Goal: Information Seeking & Learning: Learn about a topic

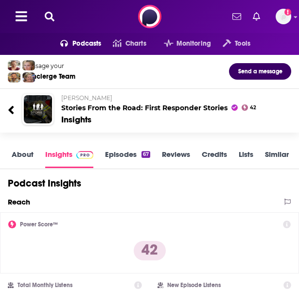
click at [23, 154] on link "About" at bounding box center [23, 159] width 22 height 18
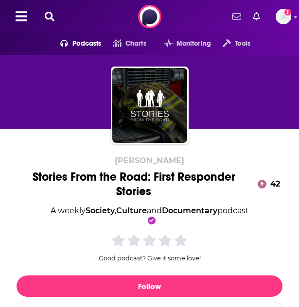
click at [52, 173] on div "Stories From the Road: First Responder Stories 42" at bounding box center [149, 184] width 269 height 29
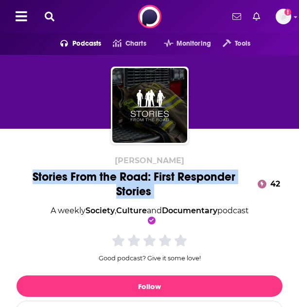
click at [52, 173] on div "Stories From the Road: First Responder Stories 42" at bounding box center [149, 184] width 269 height 29
copy div "Stories From the Road: First Responder Stories"
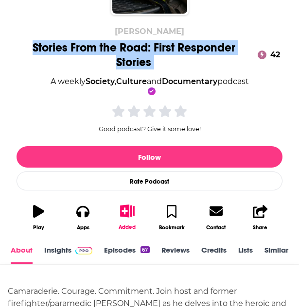
scroll to position [130, 0]
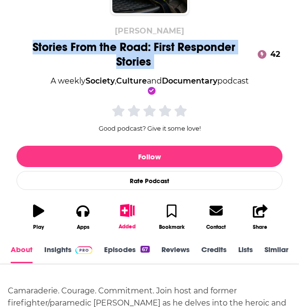
click at [64, 252] on link "Insights" at bounding box center [68, 254] width 48 height 18
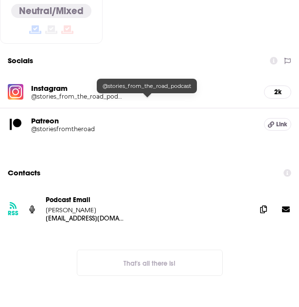
scroll to position [805, 0]
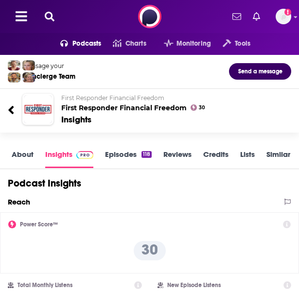
click at [23, 154] on link "About" at bounding box center [23, 159] width 22 height 18
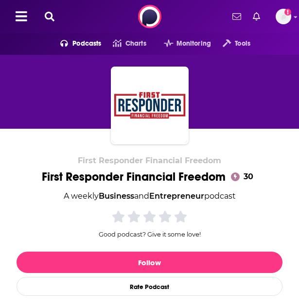
click at [51, 177] on div "First Responder Financial Freedom 30" at bounding box center [149, 177] width 215 height 15
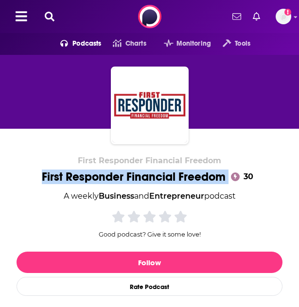
click at [51, 177] on div "First Responder Financial Freedom 30" at bounding box center [149, 177] width 215 height 15
copy div "First Responder Financial Freedom"
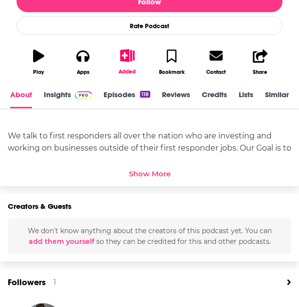
scroll to position [261, 0]
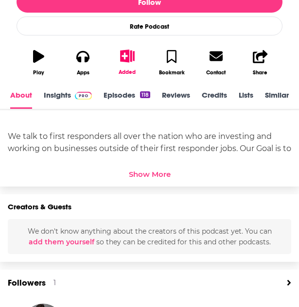
click at [58, 98] on link "Insights" at bounding box center [68, 99] width 48 height 18
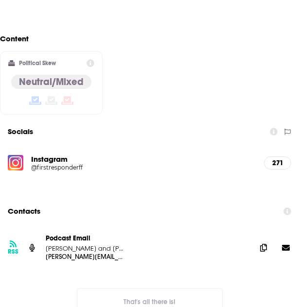
scroll to position [738, 0]
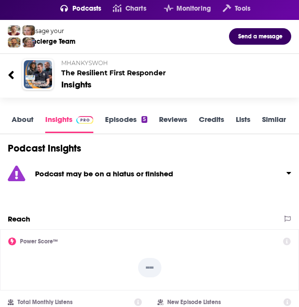
scroll to position [34, 0]
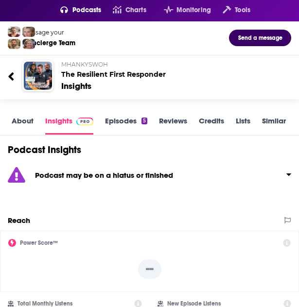
click at [27, 116] on link "About" at bounding box center [23, 125] width 22 height 18
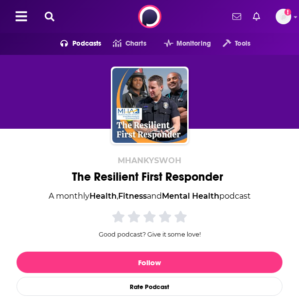
click at [110, 174] on div "The Resilient First Responder" at bounding box center [149, 177] width 155 height 15
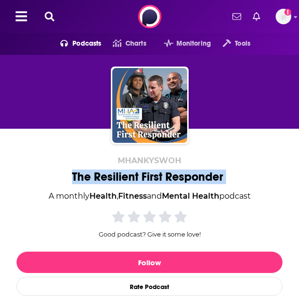
click at [110, 174] on div "The Resilient First Responder" at bounding box center [149, 177] width 155 height 15
copy div "The Resilient First Responder"
click at [72, 157] on div "MHANKYSWOH The Resilient First Responder A monthly Health , Fitness and Mental …" at bounding box center [150, 249] width 266 height 187
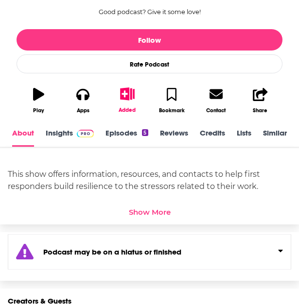
scroll to position [261, 0]
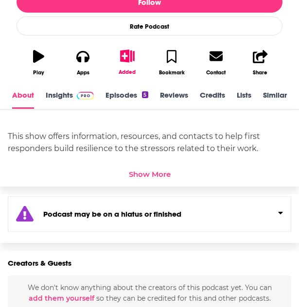
click at [129, 169] on div "Show More" at bounding box center [150, 172] width 284 height 14
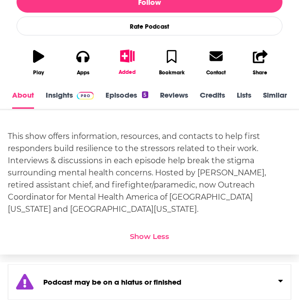
click at [180, 166] on div "This show offers information, resources, and contacts to help first responders …" at bounding box center [150, 172] width 284 height 85
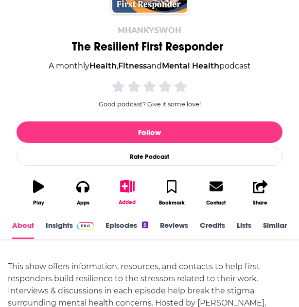
scroll to position [126, 0]
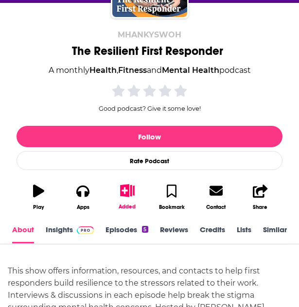
click at [66, 224] on div "About Insights Episodes 5 Reviews Credits Lists Similar" at bounding box center [149, 230] width 299 height 29
click at [60, 227] on link "Insights" at bounding box center [70, 234] width 48 height 18
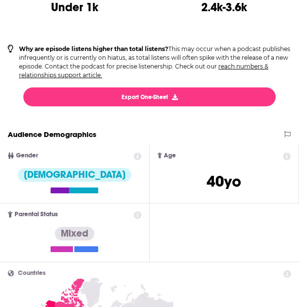
scroll to position [576, 0]
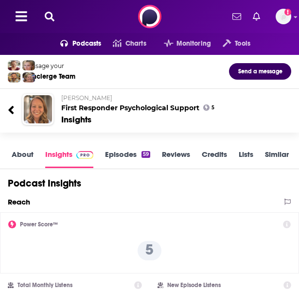
click at [23, 163] on link "About" at bounding box center [23, 159] width 22 height 18
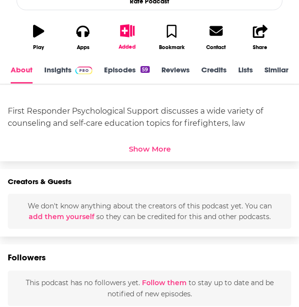
scroll to position [286, 0]
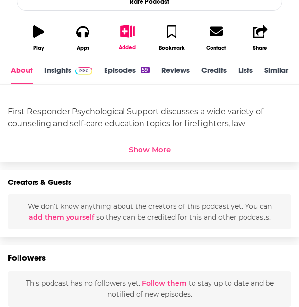
click at [59, 105] on div "First Responder Psychological Support discusses a wide variety of counseling an…" at bounding box center [150, 141] width 284 height 97
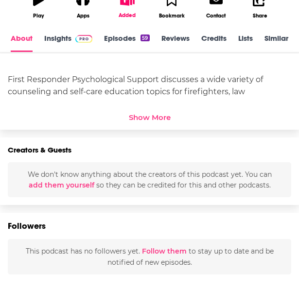
scroll to position [317, 0]
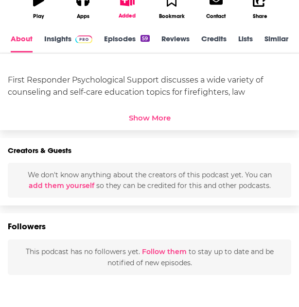
click at [94, 94] on div "First Responder Psychological Support discusses a wide variety of counseling an…" at bounding box center [150, 110] width 284 height 73
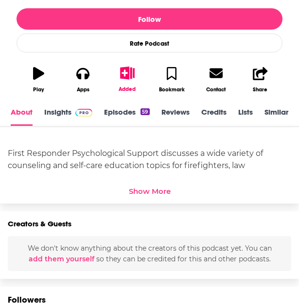
scroll to position [243, 0]
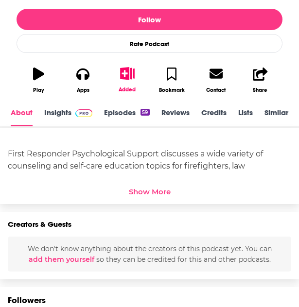
click at [56, 112] on link "Insights" at bounding box center [68, 117] width 48 height 18
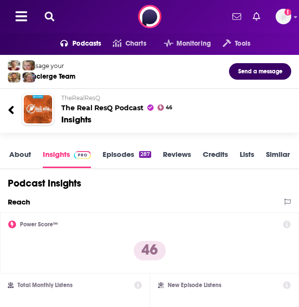
click at [22, 154] on link "About" at bounding box center [20, 159] width 22 height 18
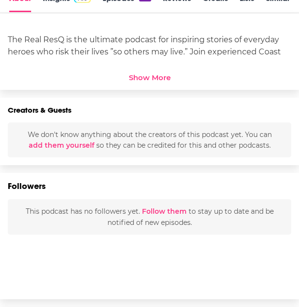
scroll to position [327, 0]
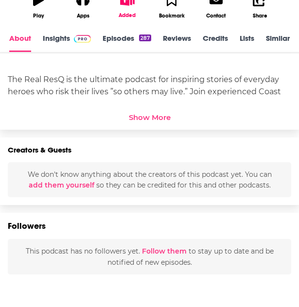
click at [61, 39] on link "Insights" at bounding box center [67, 43] width 48 height 18
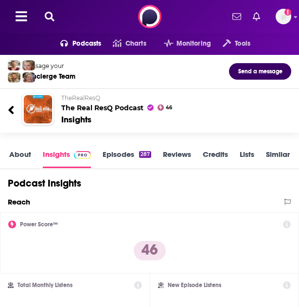
click at [21, 148] on div "About Insights Episodes 287 Reviews Credits Lists Similar" at bounding box center [149, 155] width 299 height 29
click at [22, 152] on link "About" at bounding box center [20, 159] width 22 height 18
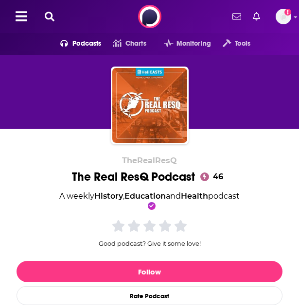
click at [83, 178] on div "The Real ResQ Podcast 46" at bounding box center [149, 177] width 155 height 15
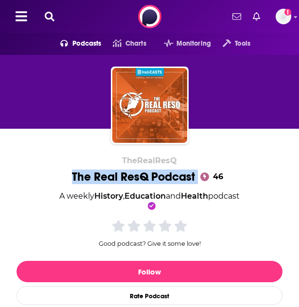
click at [83, 178] on div "The Real ResQ Podcast 46" at bounding box center [149, 177] width 155 height 15
copy div "The Real ResQ Podcast"
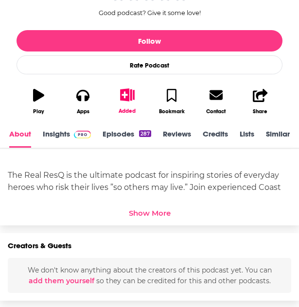
scroll to position [232, 0]
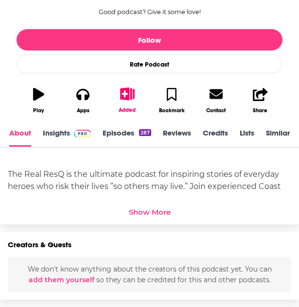
click at [136, 206] on div "Show More" at bounding box center [150, 210] width 284 height 14
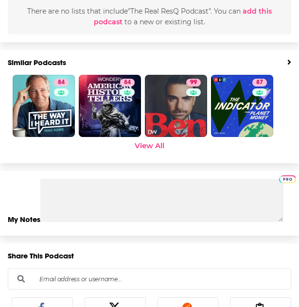
scroll to position [1195, 0]
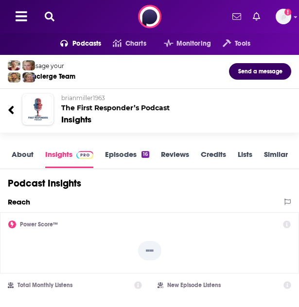
click at [20, 154] on link "About" at bounding box center [23, 159] width 22 height 18
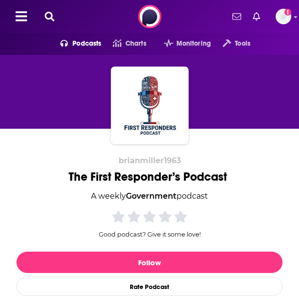
click at [82, 176] on div "The First Responder’s Podcast" at bounding box center [150, 177] width 162 height 15
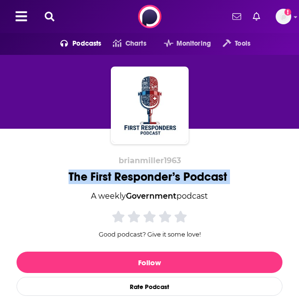
click at [82, 176] on div "The First Responder’s Podcast" at bounding box center [150, 177] width 162 height 15
copy div "The First Responder’s Podcast"
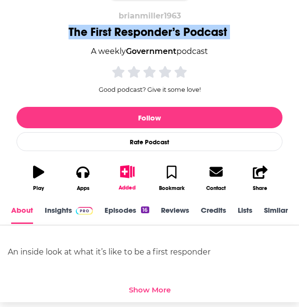
scroll to position [308, 0]
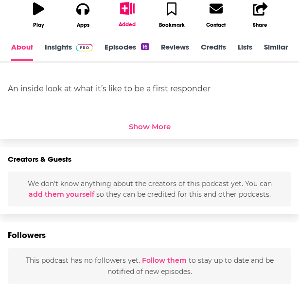
click at [141, 129] on div "Show More" at bounding box center [150, 126] width 42 height 9
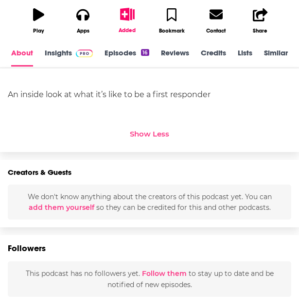
scroll to position [302, 0]
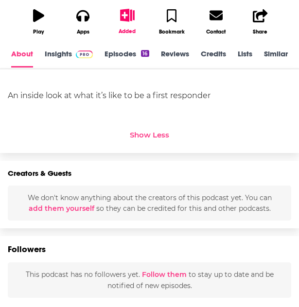
click at [48, 51] on link "Insights" at bounding box center [69, 58] width 48 height 18
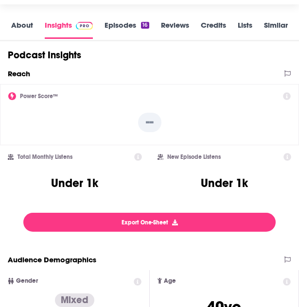
scroll to position [128, 0]
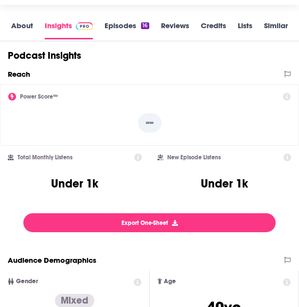
click at [107, 142] on div "Power Score™ --" at bounding box center [149, 115] width 299 height 61
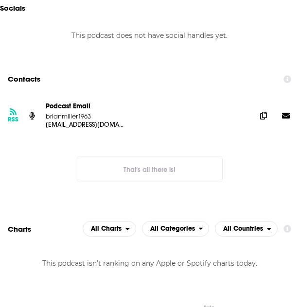
scroll to position [869, 0]
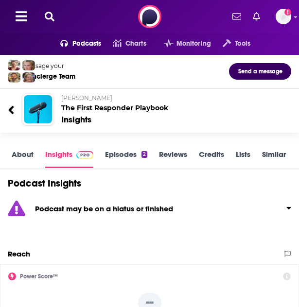
click at [26, 157] on link "About" at bounding box center [23, 159] width 22 height 18
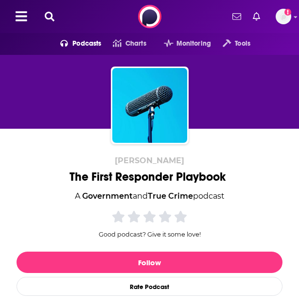
click at [95, 178] on div "The First Responder Playbook" at bounding box center [150, 177] width 160 height 15
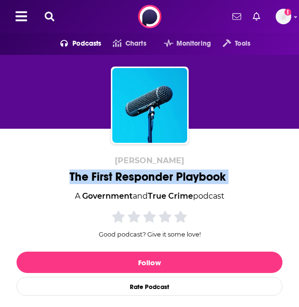
click at [95, 178] on div "The First Responder Playbook" at bounding box center [150, 177] width 160 height 15
copy div "The First Responder Playbook"
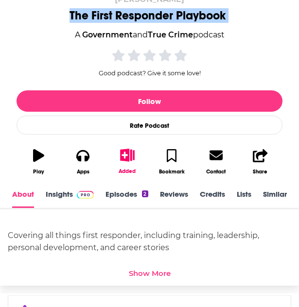
scroll to position [1, 0]
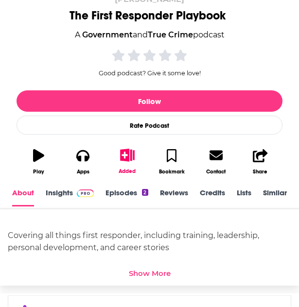
click at [144, 270] on div "Show More" at bounding box center [150, 273] width 42 height 9
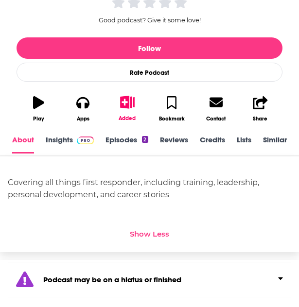
scroll to position [212, 0]
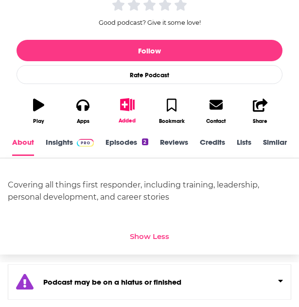
click at [65, 143] on link "Insights" at bounding box center [70, 147] width 48 height 18
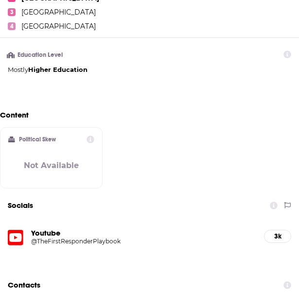
scroll to position [714, 0]
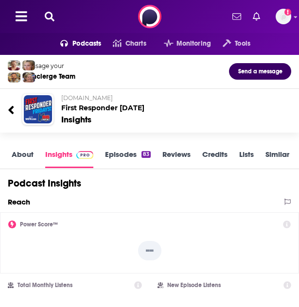
click at [18, 158] on link "About" at bounding box center [23, 159] width 22 height 18
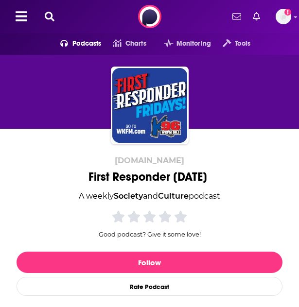
click at [98, 176] on div "First Responder [DATE]" at bounding box center [150, 177] width 123 height 15
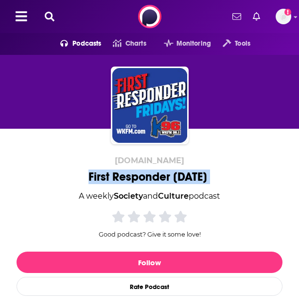
click at [98, 176] on div "First Responder [DATE]" at bounding box center [150, 177] width 123 height 15
copy div "First Responder [DATE]"
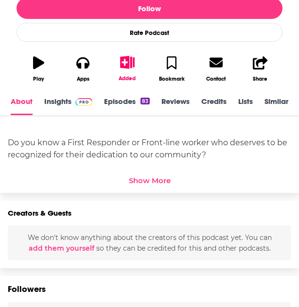
scroll to position [272, 0]
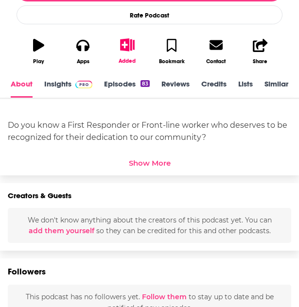
click at [145, 159] on div "Show More" at bounding box center [150, 163] width 42 height 9
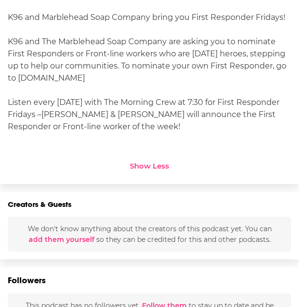
scroll to position [239, 0]
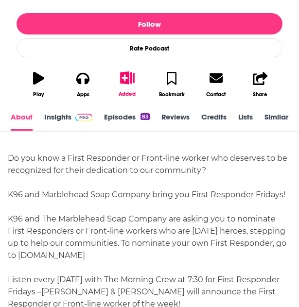
click at [59, 113] on link "Insights" at bounding box center [68, 121] width 48 height 18
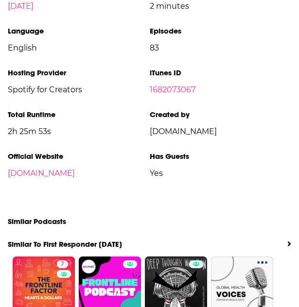
scroll to position [1270, 0]
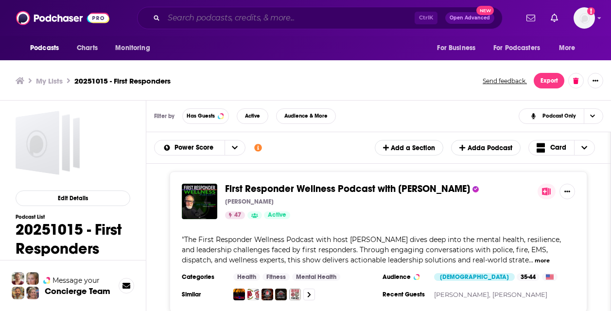
click at [220, 11] on input "Search podcasts, credits, & more..." at bounding box center [289, 18] width 251 height 16
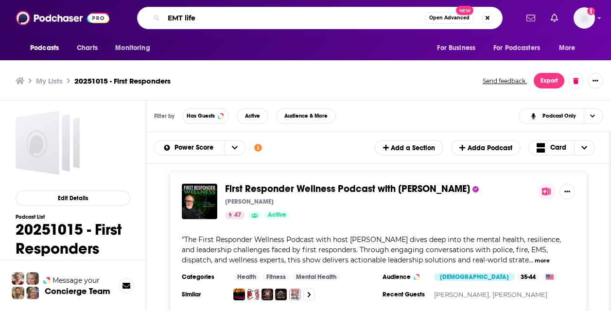
type input "EMT life"
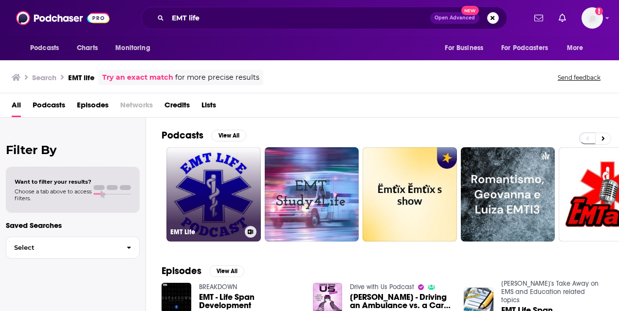
click at [215, 170] on link "EMT Life" at bounding box center [213, 194] width 94 height 94
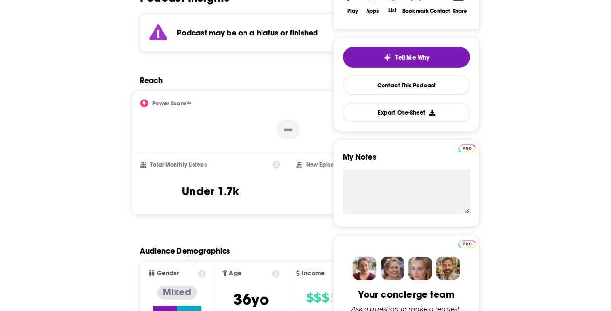
scroll to position [239, 0]
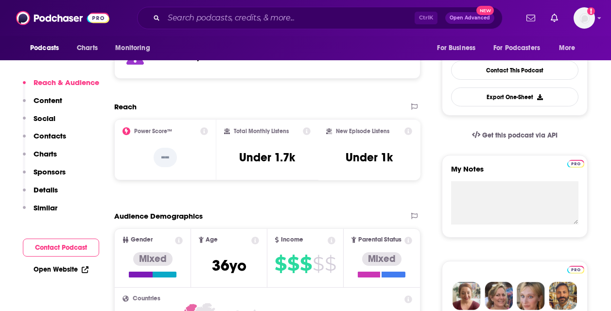
click at [213, 103] on div "Reach" at bounding box center [257, 106] width 287 height 9
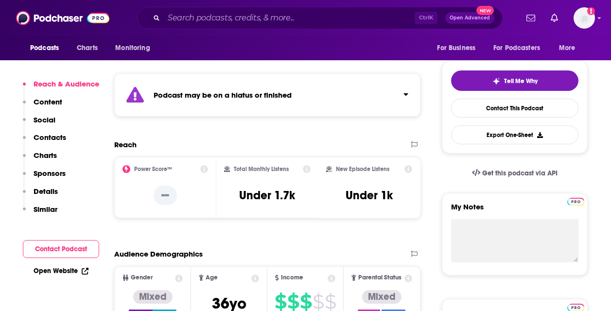
scroll to position [149, 0]
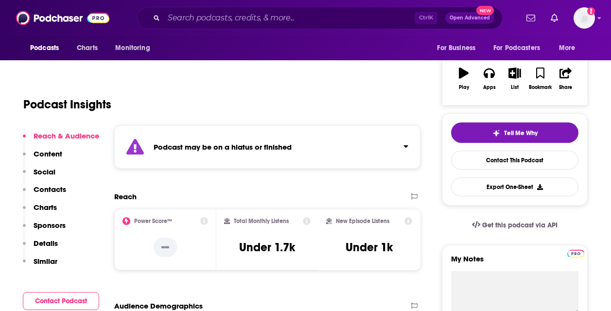
click at [59, 153] on p "Content" at bounding box center [48, 153] width 29 height 9
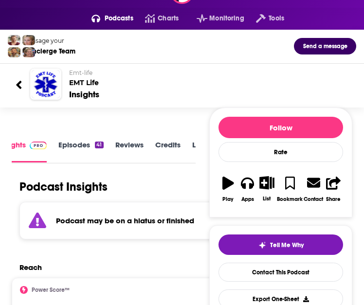
scroll to position [0, 0]
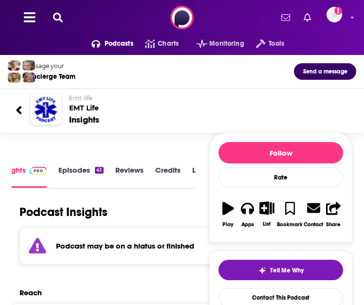
click at [205, 77] on div "Message your Concierge Team Send a message" at bounding box center [182, 71] width 364 height 22
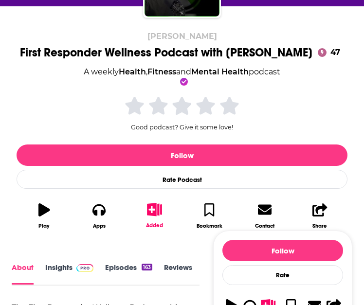
scroll to position [139, 0]
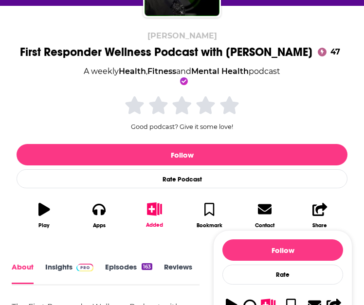
click at [65, 263] on link "Insights" at bounding box center [69, 273] width 48 height 21
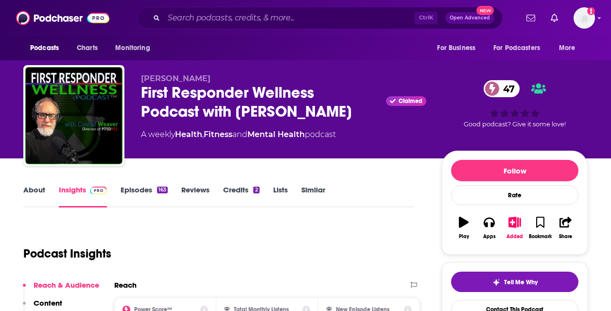
click at [25, 199] on link "About" at bounding box center [34, 196] width 22 height 22
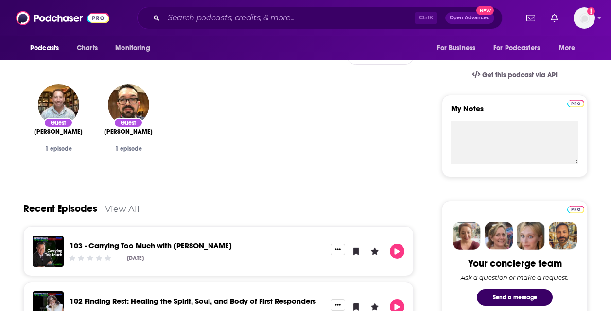
scroll to position [79, 0]
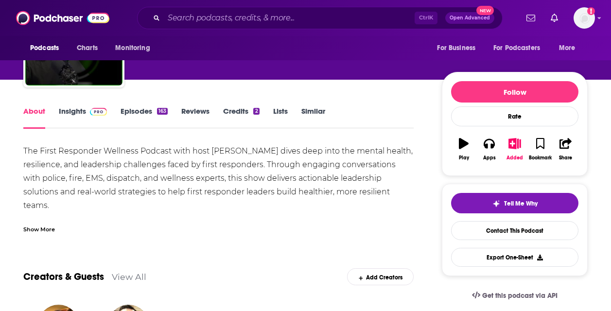
click at [81, 110] on link "Insights" at bounding box center [83, 118] width 48 height 22
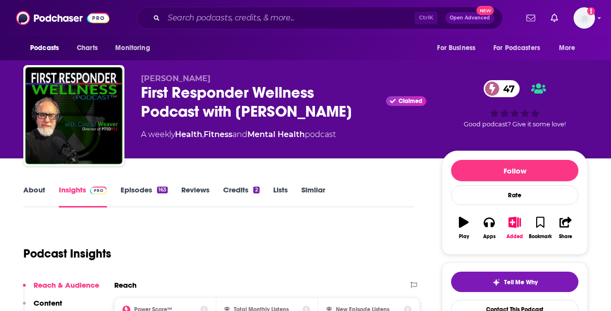
click at [205, 10] on div "Ctrl K Open Advanced New" at bounding box center [320, 18] width 366 height 22
click at [206, 14] on input "Search podcasts, credits, & more..." at bounding box center [289, 18] width 251 height 16
paste input "Responder Resilience"
type input "Responder Resilience"
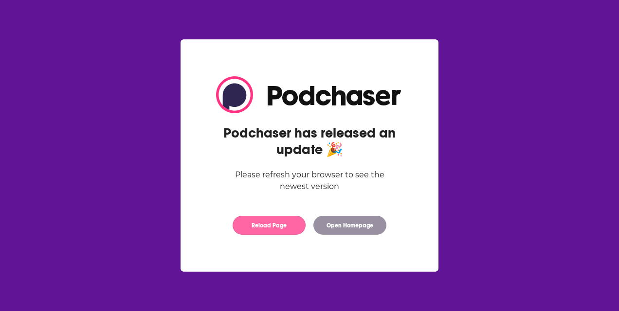
click at [260, 233] on button "Reload Page" at bounding box center [269, 225] width 73 height 19
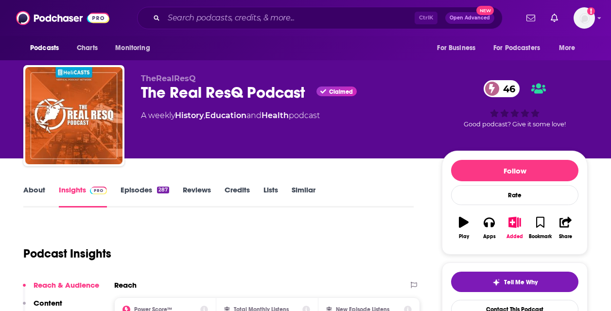
click at [38, 193] on link "About" at bounding box center [34, 196] width 22 height 22
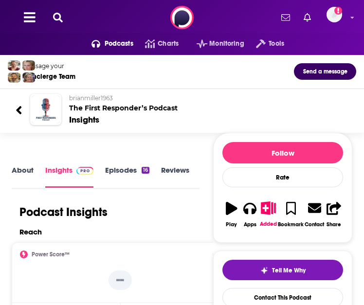
scroll to position [1, 0]
click at [125, 166] on link "Episodes 16" at bounding box center [127, 175] width 44 height 22
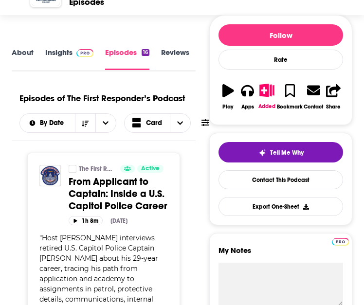
scroll to position [36, 0]
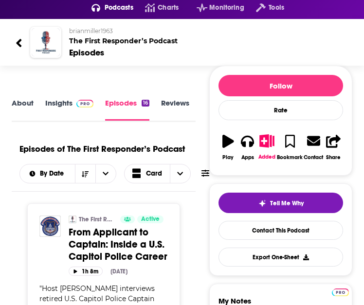
click at [51, 107] on link "Insights" at bounding box center [69, 109] width 48 height 22
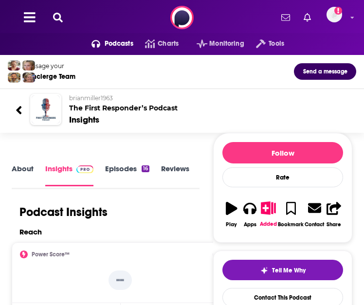
scroll to position [1, 0]
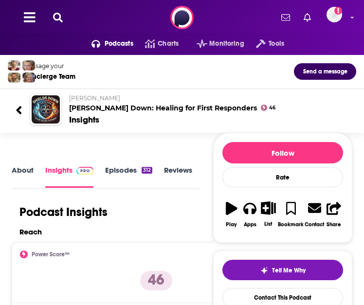
click at [22, 167] on link "About" at bounding box center [23, 176] width 22 height 22
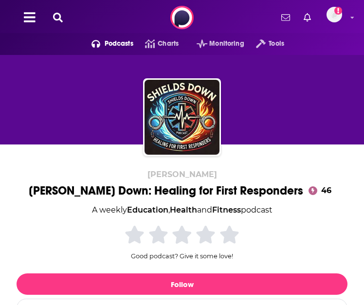
click at [157, 188] on div "Shields Down: Healing for First Responders 46" at bounding box center [182, 190] width 306 height 15
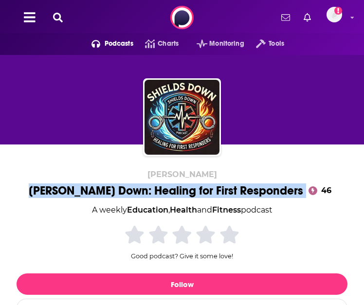
click at [157, 188] on div "Shields Down: Healing for First Responders 46" at bounding box center [182, 190] width 306 height 15
copy div "Shields Down: Healing for First Responders"
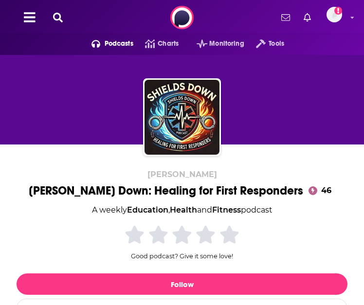
click at [201, 172] on span "Adam Henson" at bounding box center [182, 174] width 70 height 9
copy p "Adam Henson"
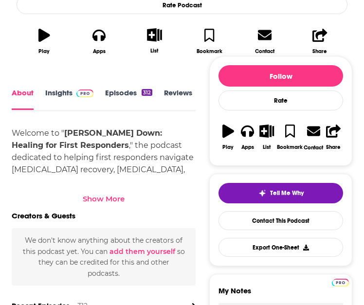
scroll to position [317, 0]
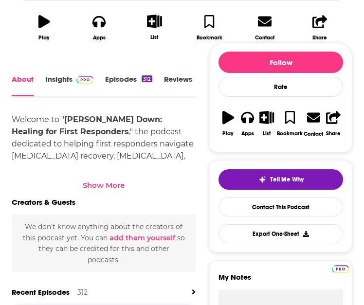
click at [101, 185] on div "Show More" at bounding box center [104, 184] width 42 height 9
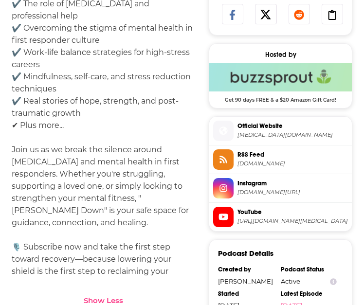
scroll to position [846, 0]
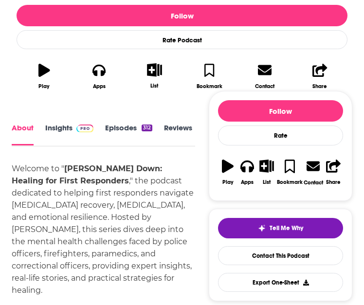
scroll to position [255, 0]
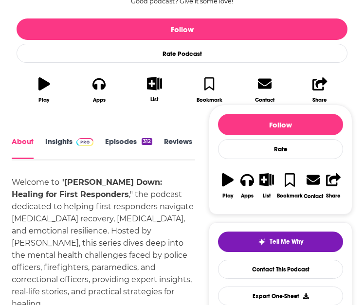
click at [62, 143] on link "Insights" at bounding box center [69, 148] width 48 height 22
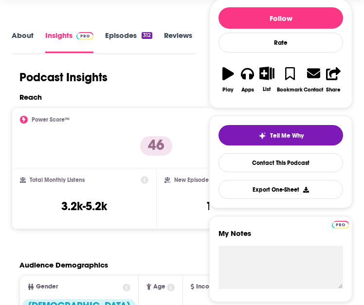
scroll to position [139, 0]
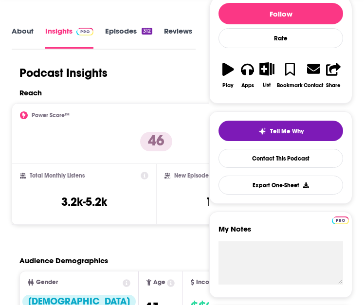
click at [174, 113] on div "Power Score™" at bounding box center [156, 115] width 272 height 8
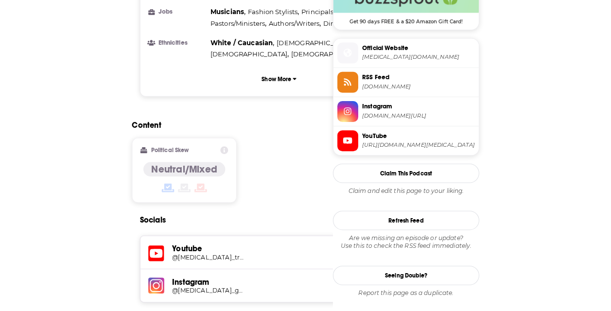
scroll to position [822, 0]
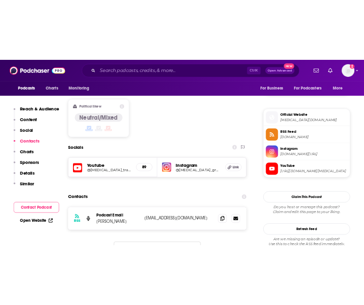
scroll to position [755, 0]
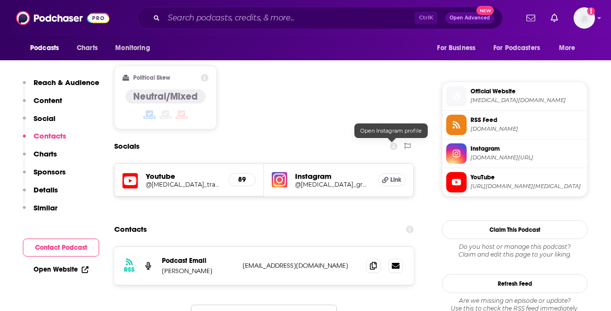
click at [402, 174] on h5 "Link" at bounding box center [391, 180] width 27 height 13
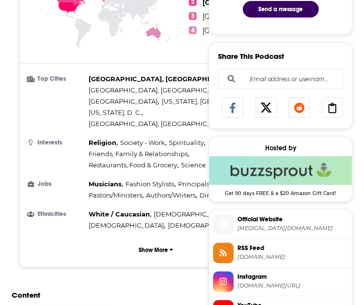
scroll to position [528, 0]
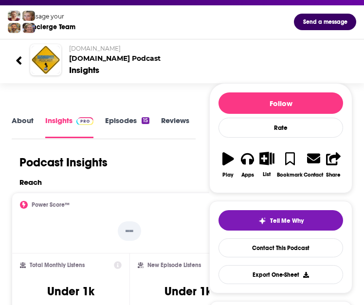
scroll to position [49, 0]
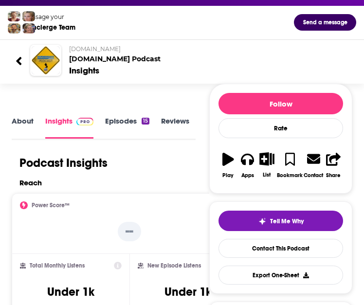
click at [118, 124] on link "Episodes 15" at bounding box center [127, 127] width 44 height 22
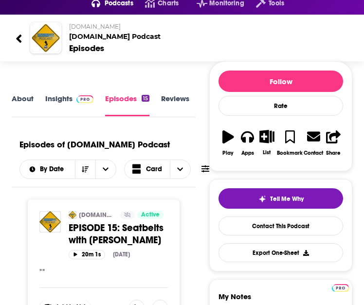
scroll to position [38, 0]
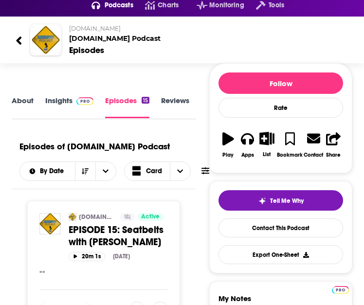
click at [19, 102] on link "About" at bounding box center [23, 107] width 22 height 22
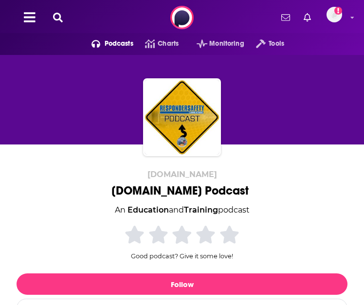
click at [154, 192] on div "[DOMAIN_NAME] Podcast" at bounding box center [181, 190] width 141 height 15
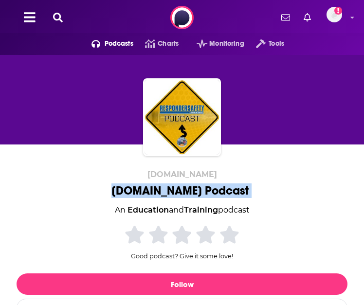
click at [154, 192] on div "[DOMAIN_NAME] Podcast" at bounding box center [181, 190] width 141 height 15
copy div "[DOMAIN_NAME] Podcast"
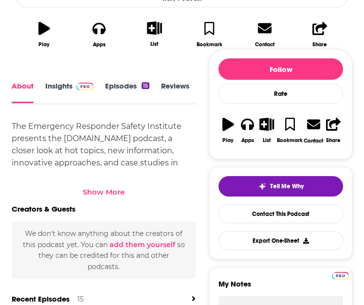
scroll to position [310, 0]
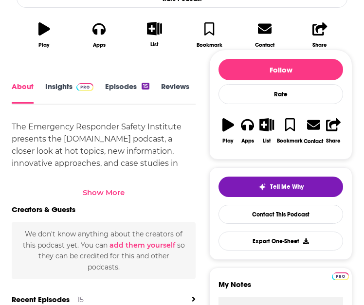
click at [111, 186] on div "Show More" at bounding box center [104, 189] width 184 height 17
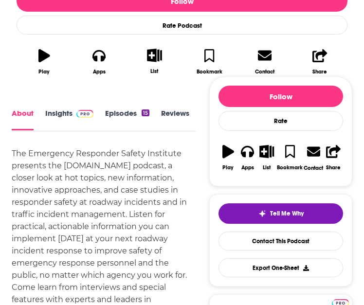
scroll to position [283, 0]
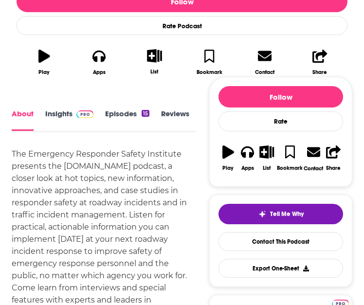
click at [51, 108] on div "About Insights Episodes 15 Reviews Credits Lists Similar" at bounding box center [104, 120] width 184 height 24
click at [54, 113] on link "Insights" at bounding box center [69, 119] width 48 height 21
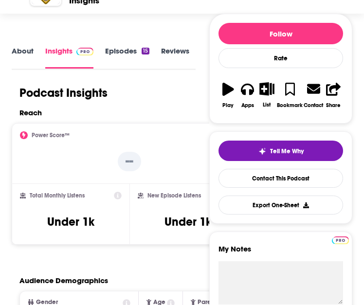
scroll to position [119, 0]
click at [43, 88] on h1 "Podcast Insights" at bounding box center [63, 93] width 88 height 15
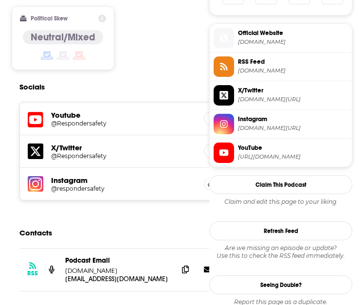
scroll to position [640, 0]
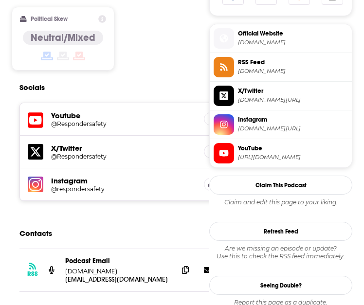
click at [191, 47] on div "Content Political Skew Neutral/Mixed" at bounding box center [129, 34] width 235 height 89
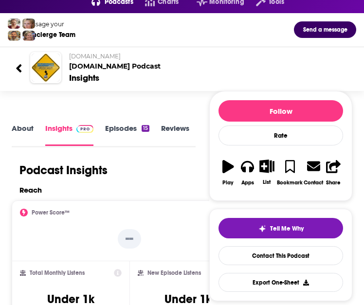
scroll to position [0, 0]
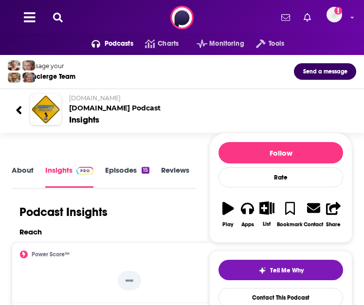
click at [60, 13] on icon at bounding box center [58, 18] width 10 height 10
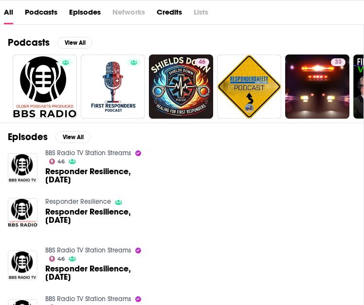
scroll to position [90, 0]
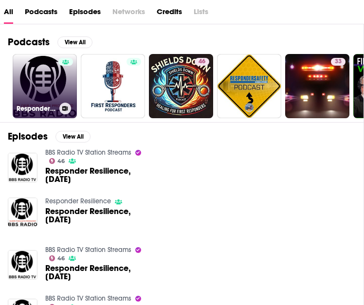
click at [46, 77] on link "Responder Resilience" at bounding box center [45, 86] width 64 height 64
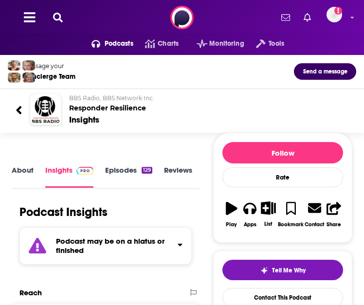
click at [22, 167] on link "About" at bounding box center [23, 176] width 22 height 22
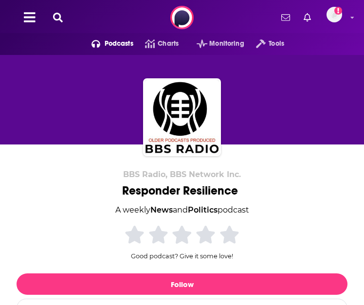
click at [135, 191] on div "Responder Resilience" at bounding box center [182, 190] width 120 height 15
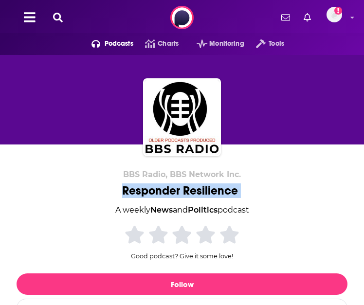
click at [135, 191] on div "Responder Resilience" at bounding box center [182, 190] width 120 height 15
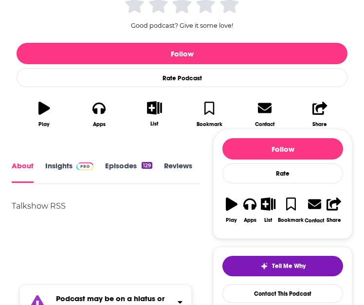
scroll to position [230, 0]
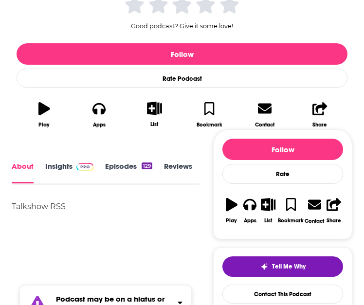
click at [125, 170] on link "Episodes 129" at bounding box center [128, 172] width 47 height 21
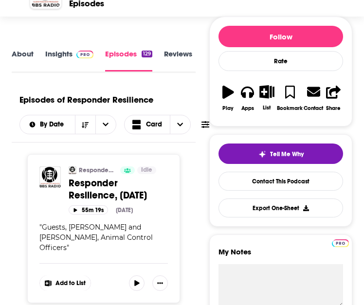
scroll to position [86, 0]
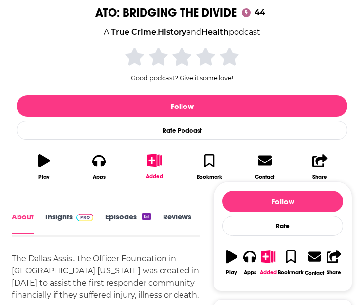
scroll to position [1, 0]
click at [117, 220] on link "Episodes 151" at bounding box center [128, 223] width 46 height 21
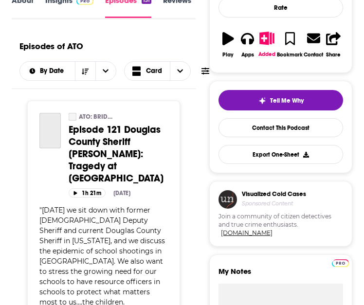
scroll to position [139, 0]
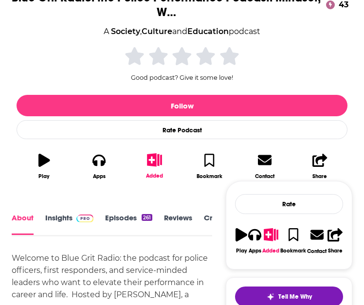
scroll to position [193, 0]
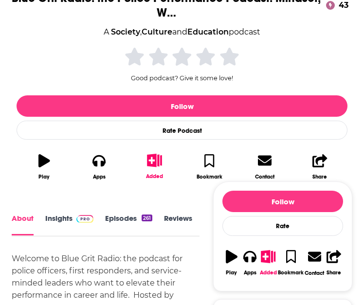
click at [55, 214] on link "Insights" at bounding box center [69, 224] width 48 height 21
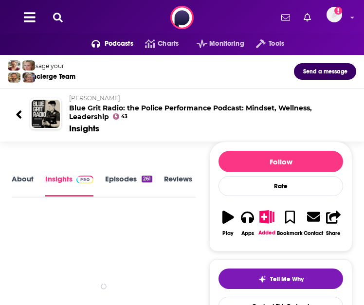
scroll to position [52, 0]
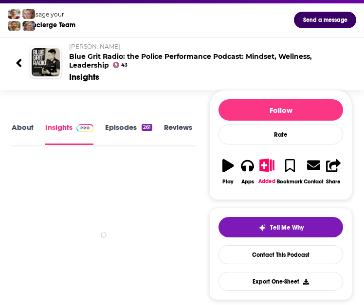
click at [109, 124] on link "Episodes 261" at bounding box center [128, 134] width 47 height 22
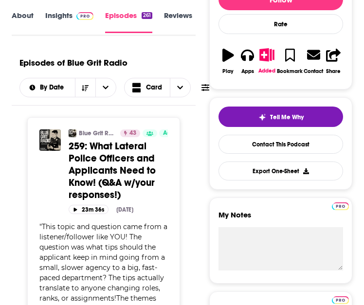
scroll to position [134, 0]
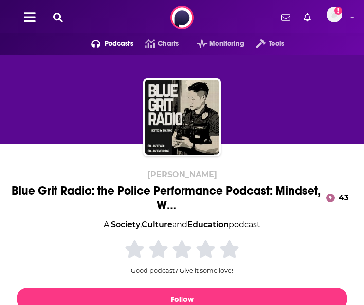
click at [56, 18] on icon at bounding box center [58, 18] width 10 height 10
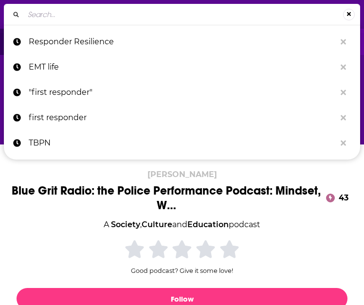
click at [76, 20] on input "Search..." at bounding box center [183, 15] width 319 height 16
type input "Stories From the Road: First Responder Stories"
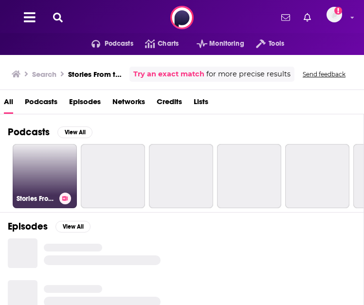
click at [51, 170] on link "Stories From the Road: First Responder Stories" at bounding box center [45, 176] width 64 height 64
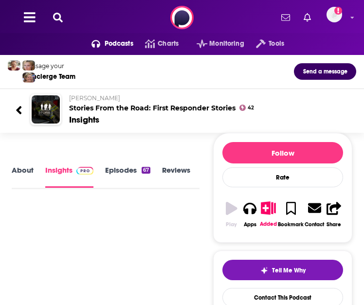
click at [58, 174] on link "Insights" at bounding box center [69, 176] width 48 height 22
